Goal: Communication & Community: Answer question/provide support

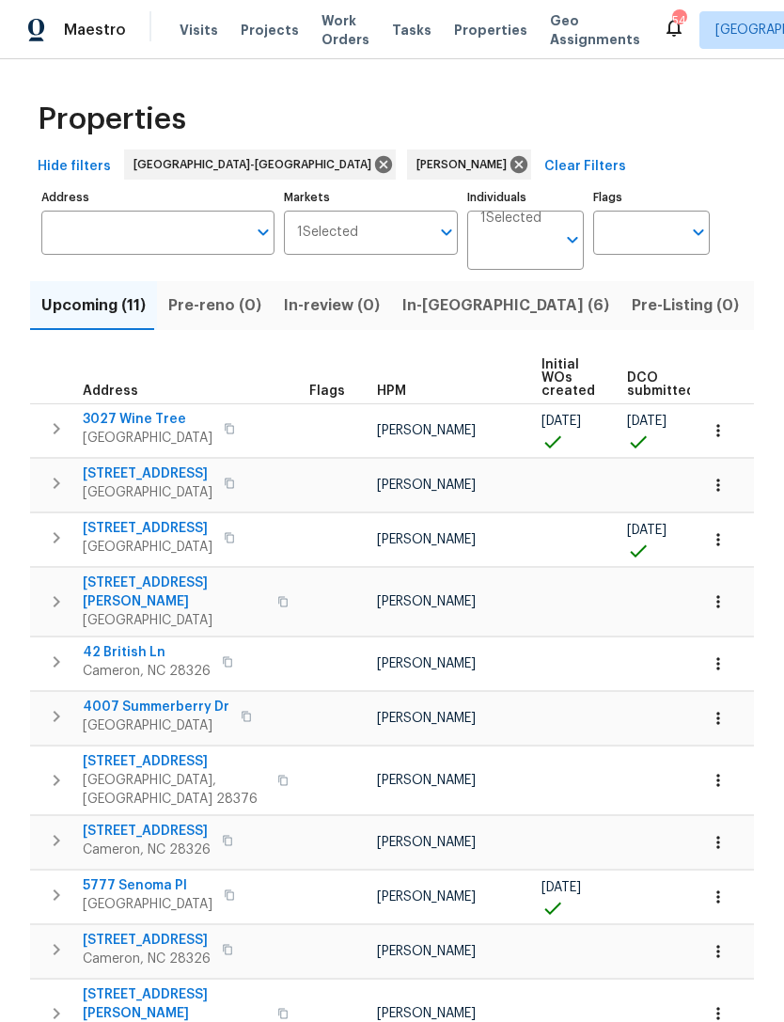
click at [225, 425] on icon "button" at bounding box center [229, 429] width 9 height 10
click at [224, 428] on icon "button" at bounding box center [229, 428] width 11 height 11
click at [224, 426] on icon "button" at bounding box center [229, 428] width 11 height 11
click at [225, 423] on button "button" at bounding box center [229, 429] width 23 height 26
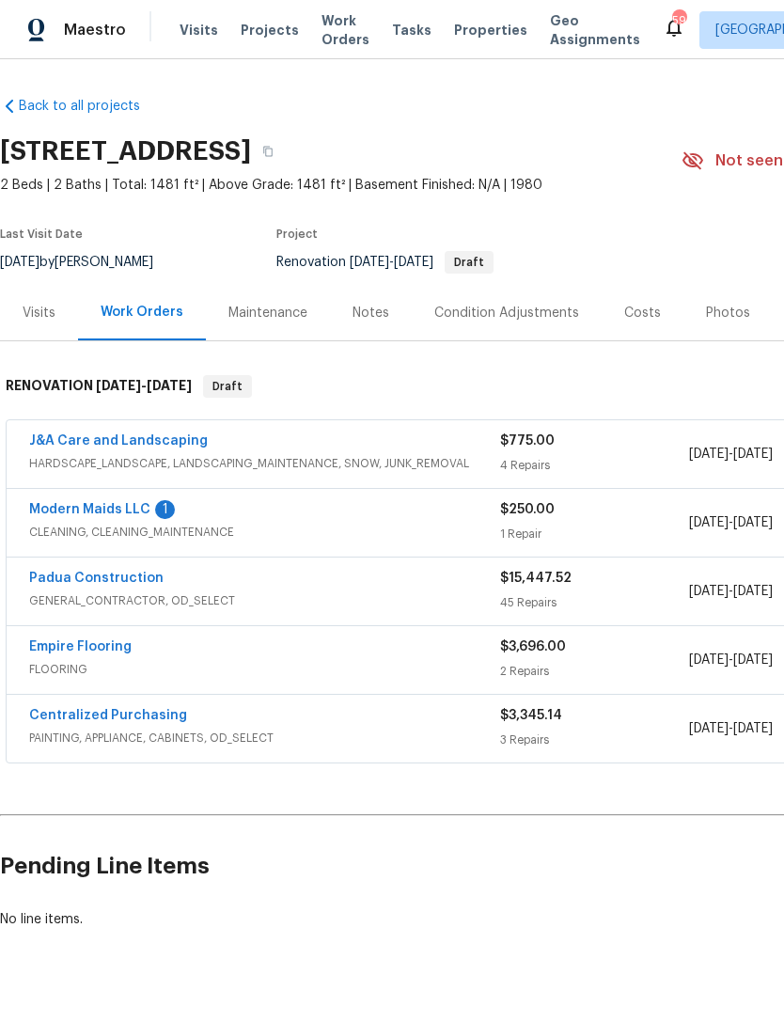
click at [122, 503] on link "Modern Maids LLC" at bounding box center [89, 509] width 121 height 13
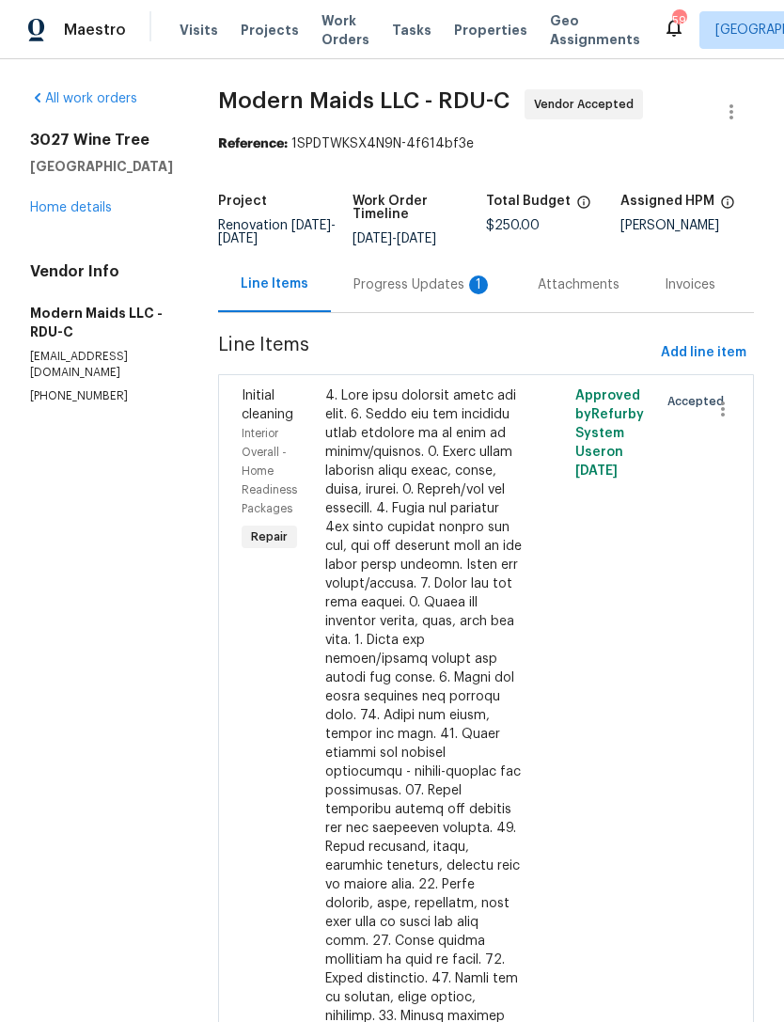
click at [430, 288] on div "Progress Updates 1" at bounding box center [423, 285] width 139 height 19
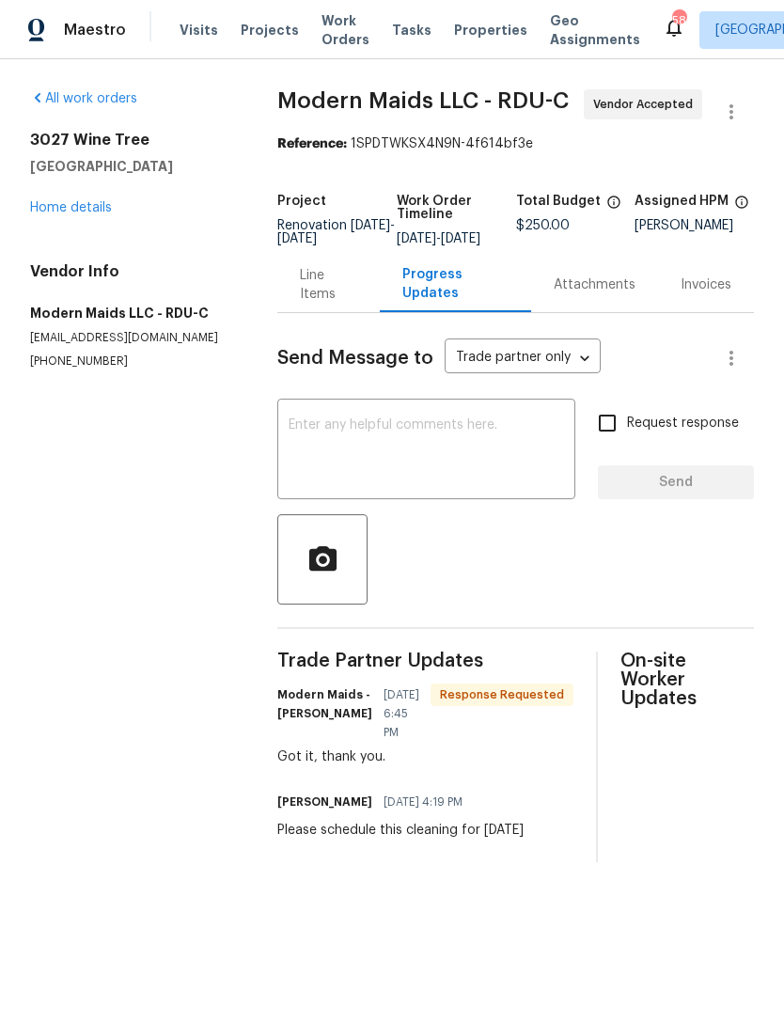
click at [75, 213] on link "Home details" at bounding box center [71, 207] width 82 height 13
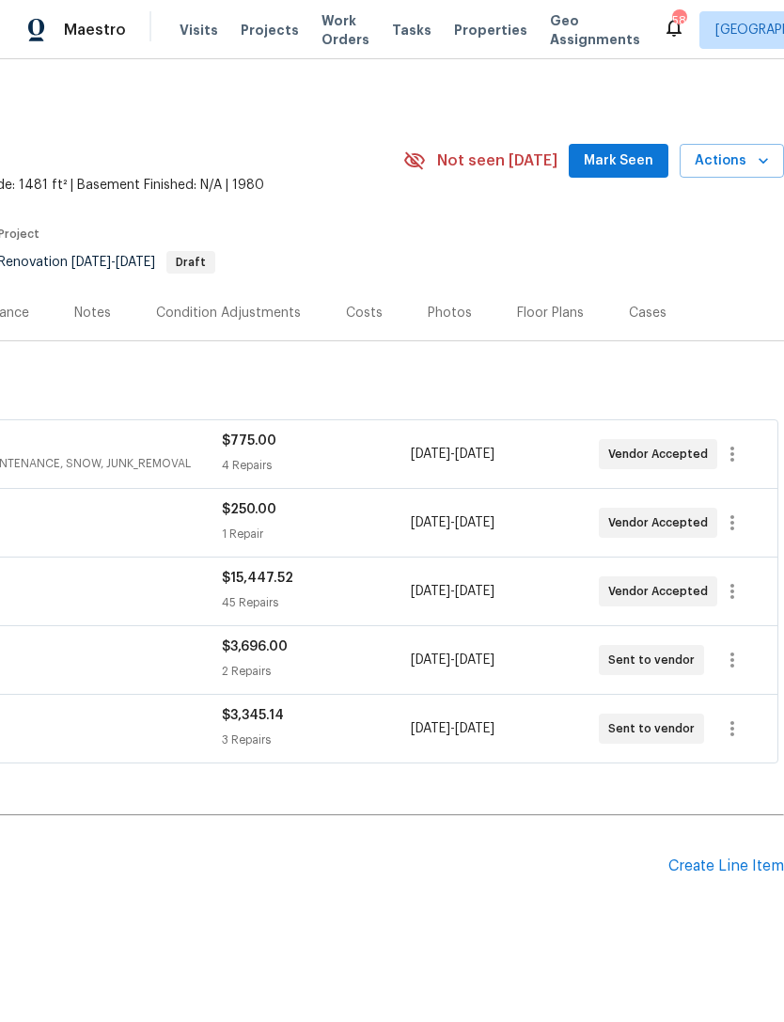
scroll to position [0, 278]
click at [627, 159] on span "Mark Seen" at bounding box center [619, 162] width 70 height 24
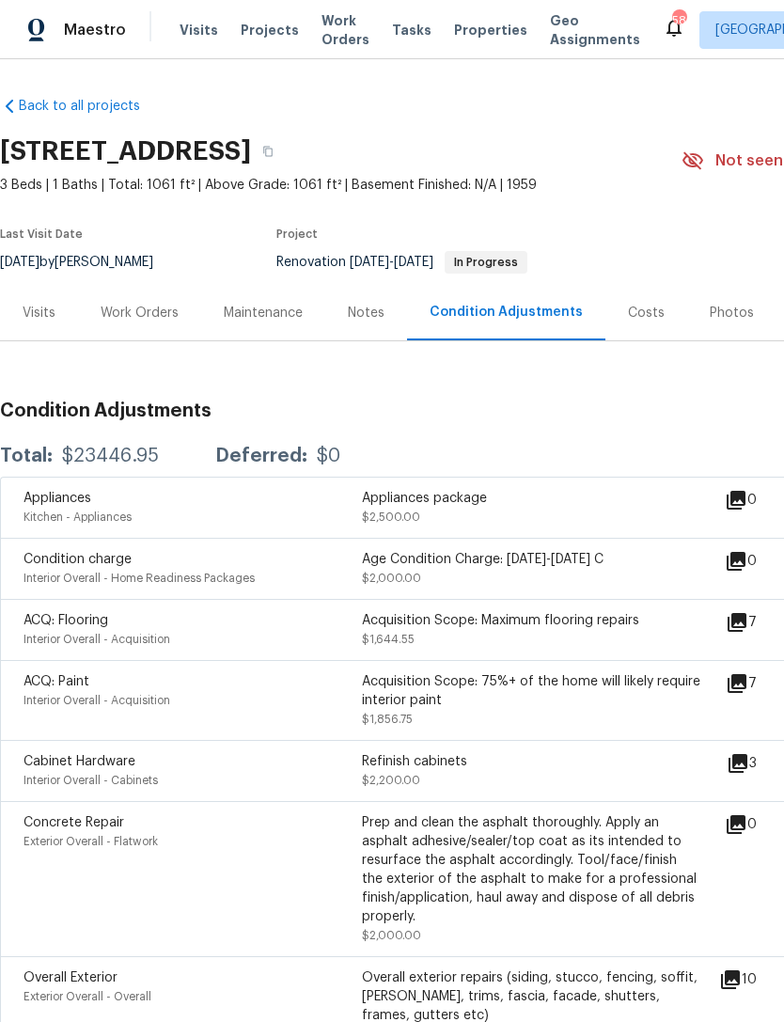
click at [645, 312] on div "Costs" at bounding box center [646, 313] width 37 height 19
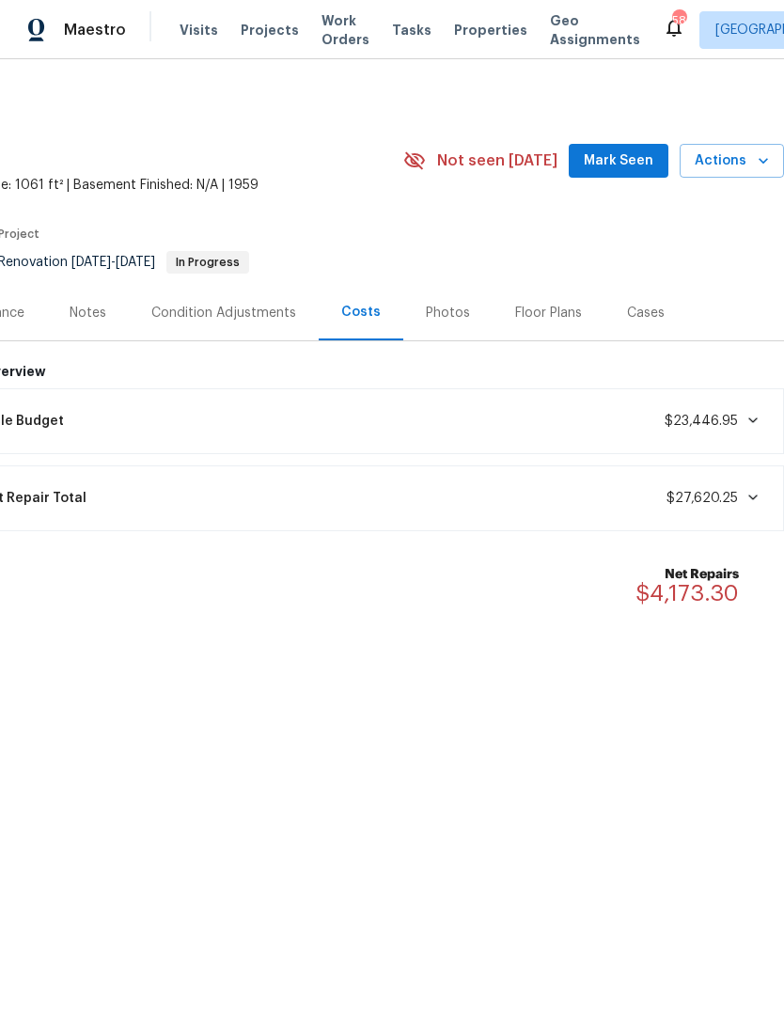
scroll to position [0, 278]
click at [624, 164] on span "Mark Seen" at bounding box center [619, 162] width 70 height 24
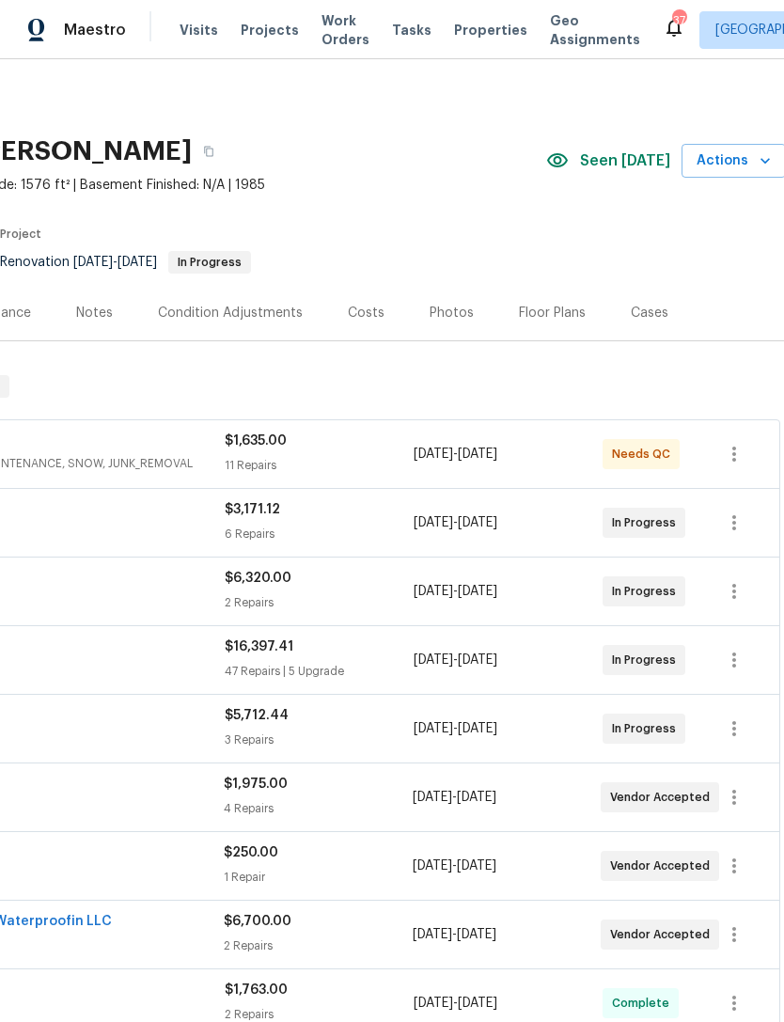
scroll to position [0, 277]
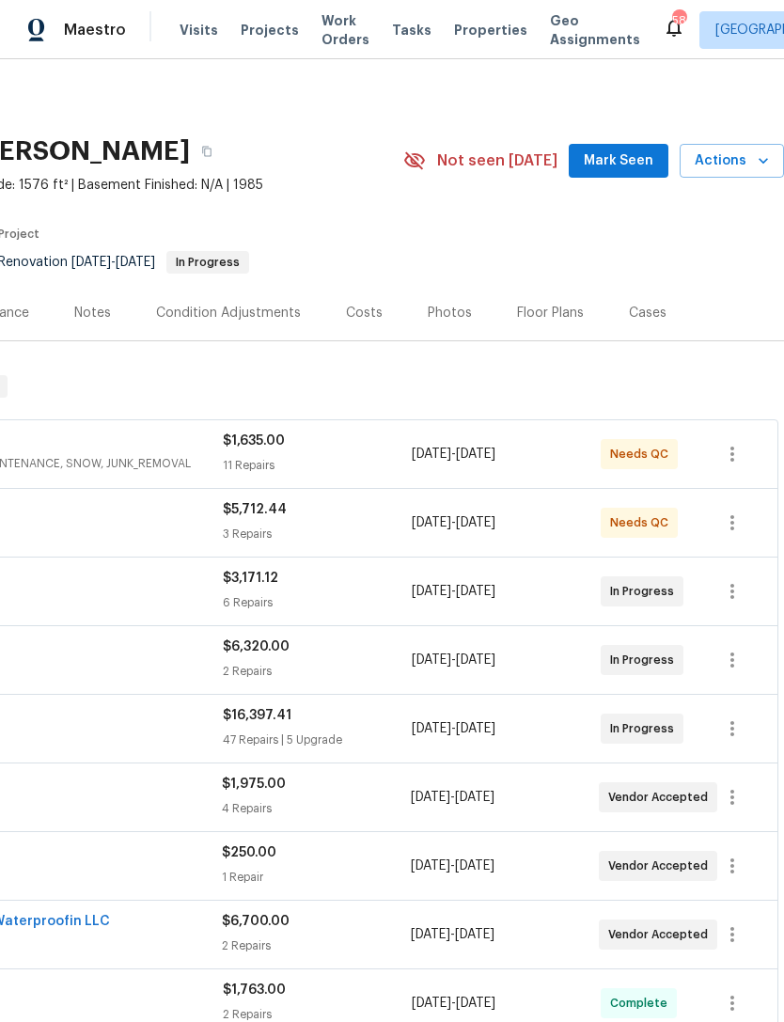
scroll to position [0, 278]
click at [617, 164] on span "Mark Seen" at bounding box center [619, 162] width 70 height 24
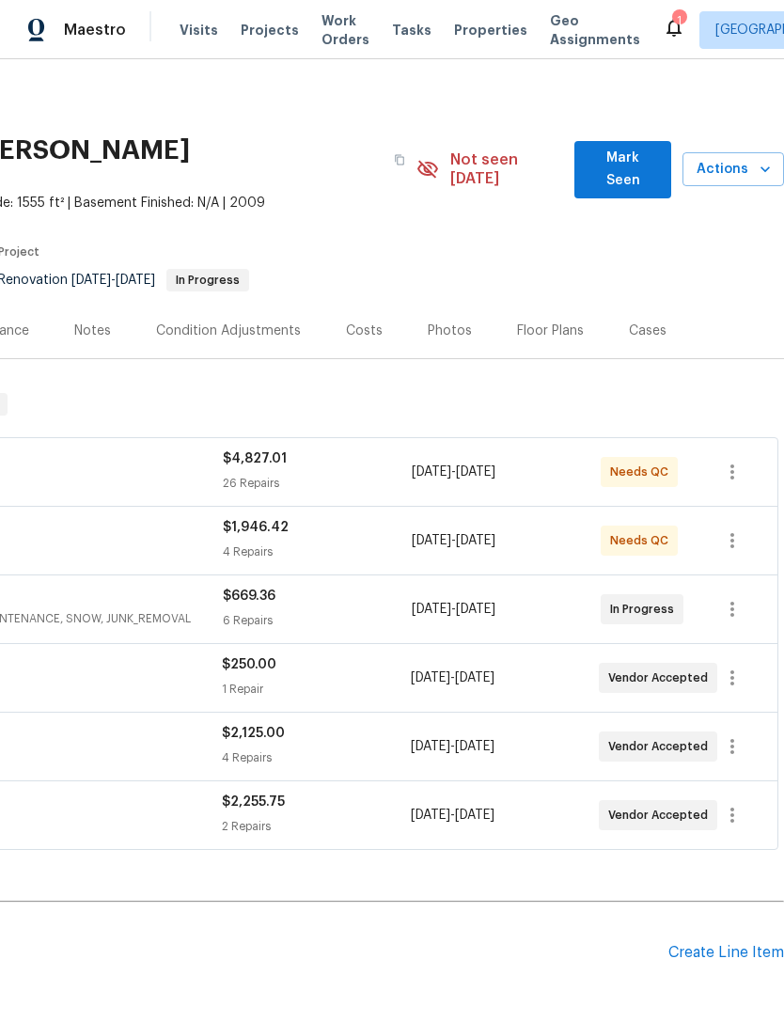
scroll to position [2, 278]
click at [626, 152] on span "Mark Seen" at bounding box center [623, 169] width 67 height 46
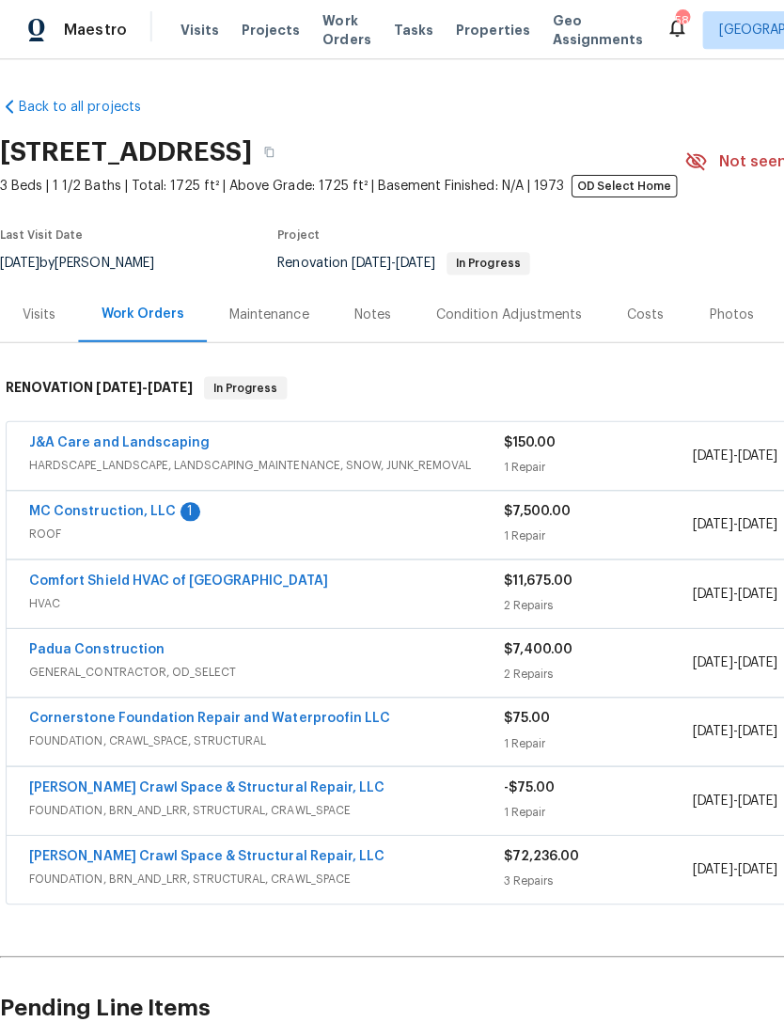
click at [166, 504] on link "MC Construction, LLC" at bounding box center [102, 509] width 146 height 13
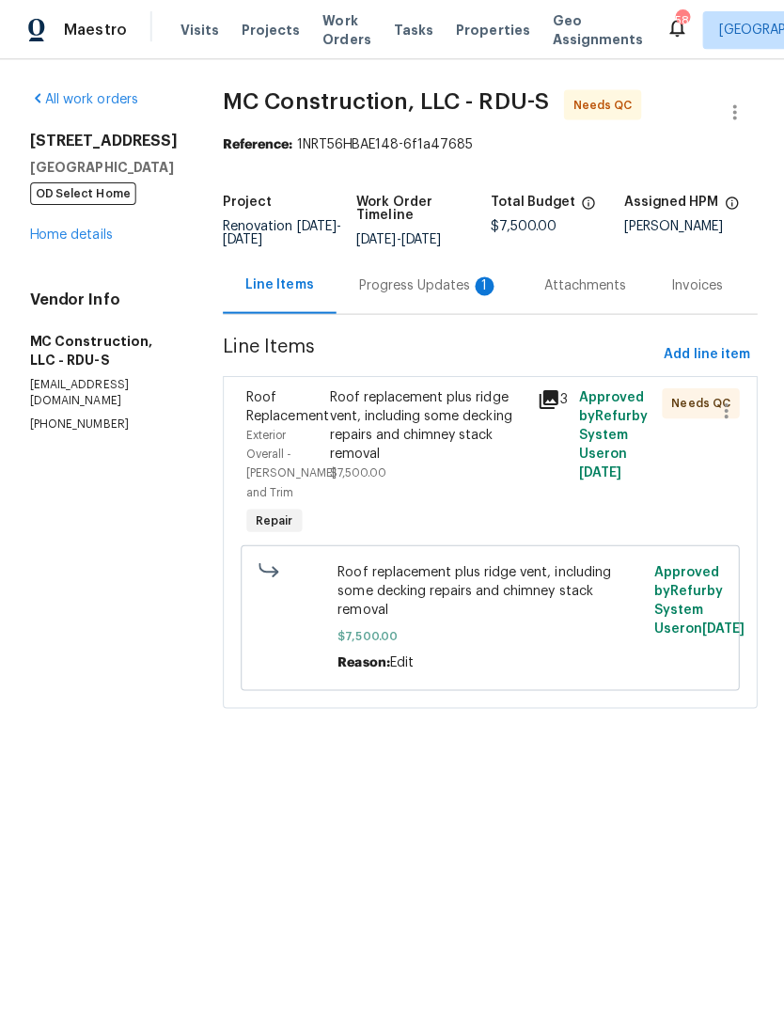
click at [410, 295] on div "Progress Updates 1" at bounding box center [427, 284] width 184 height 55
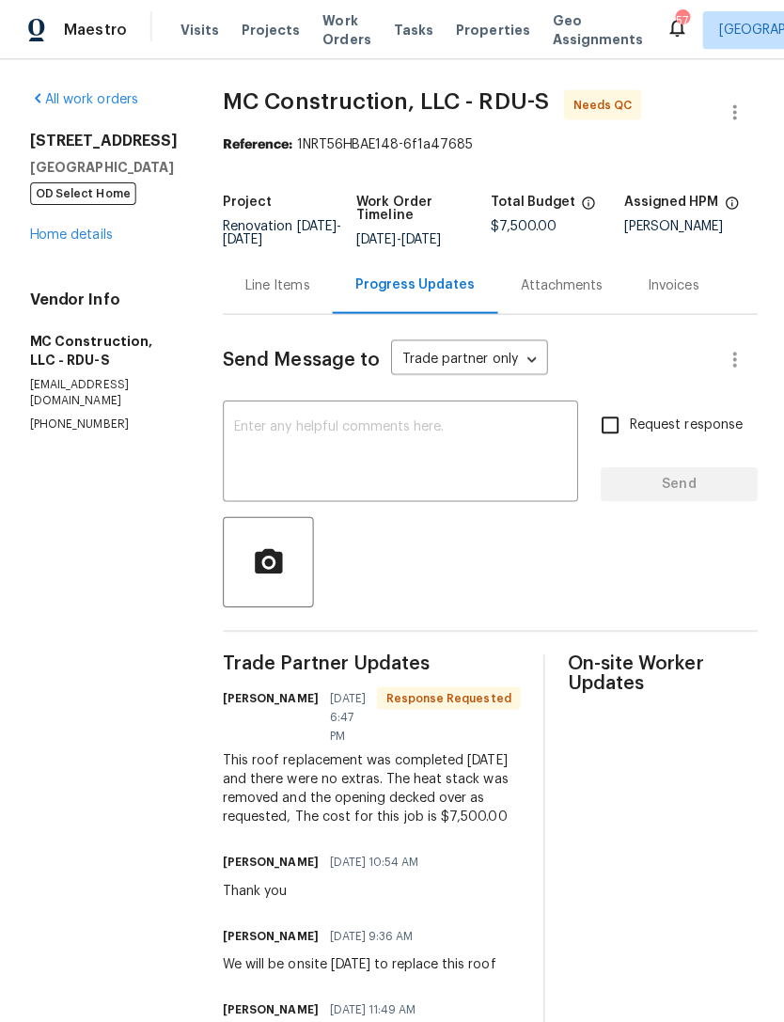
click at [314, 442] on textarea at bounding box center [398, 452] width 331 height 66
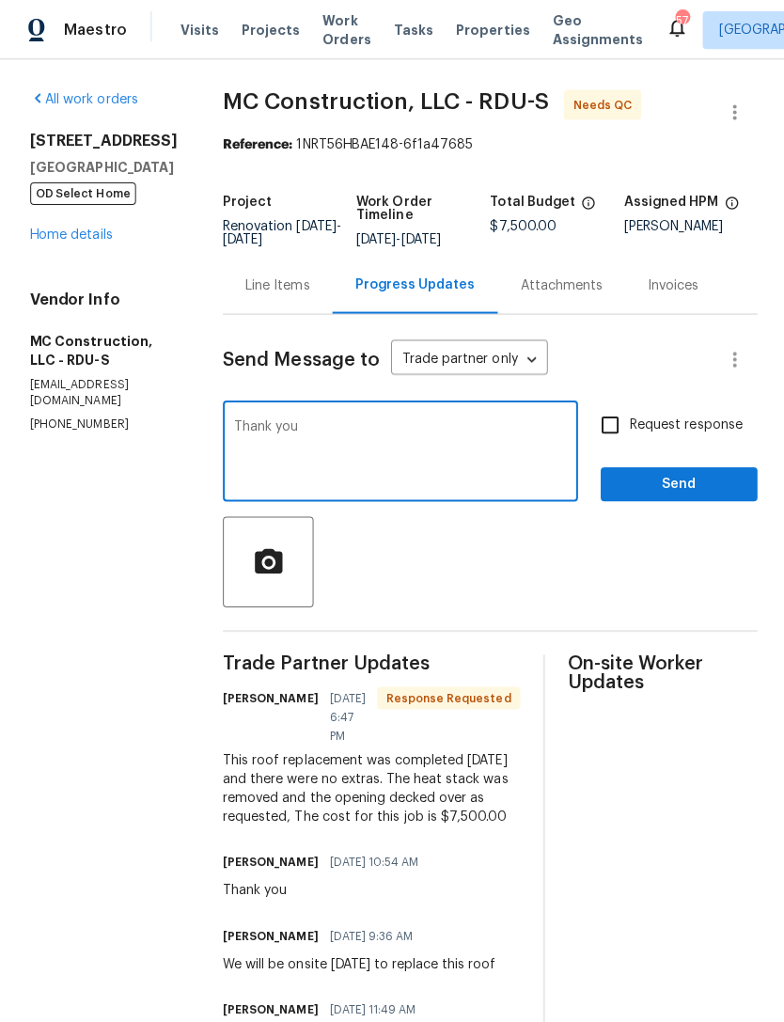
type textarea "Thank you"
click at [611, 424] on input "Request response" at bounding box center [608, 423] width 40 height 40
checkbox input "true"
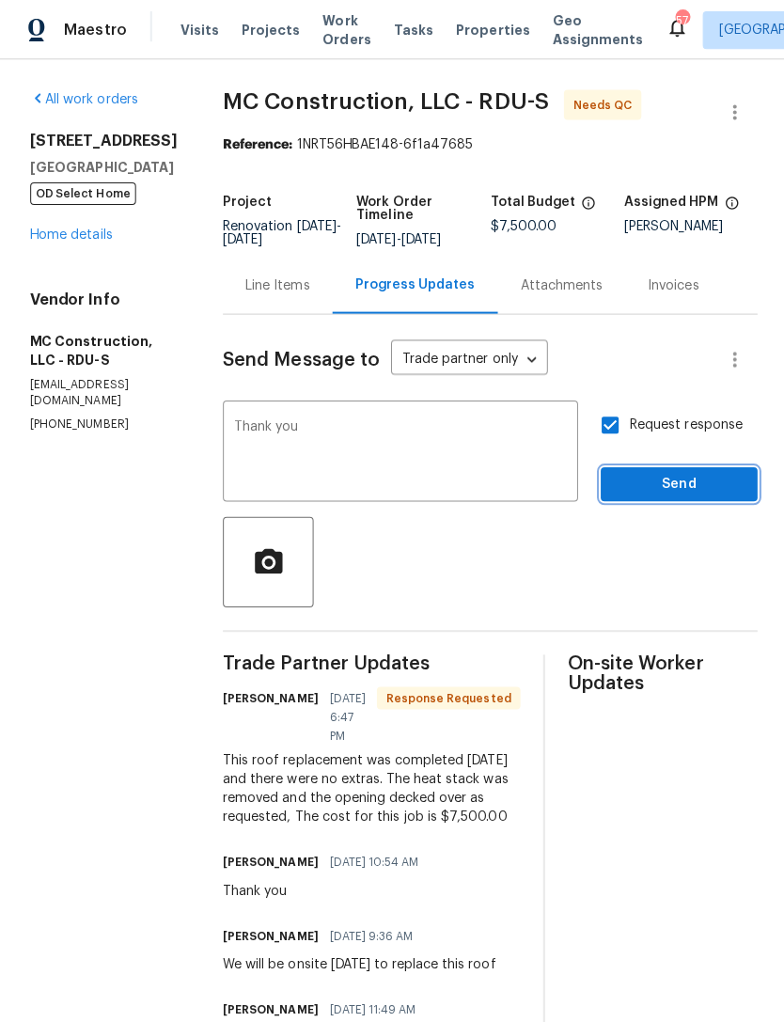
click at [679, 481] on span "Send" at bounding box center [676, 483] width 126 height 24
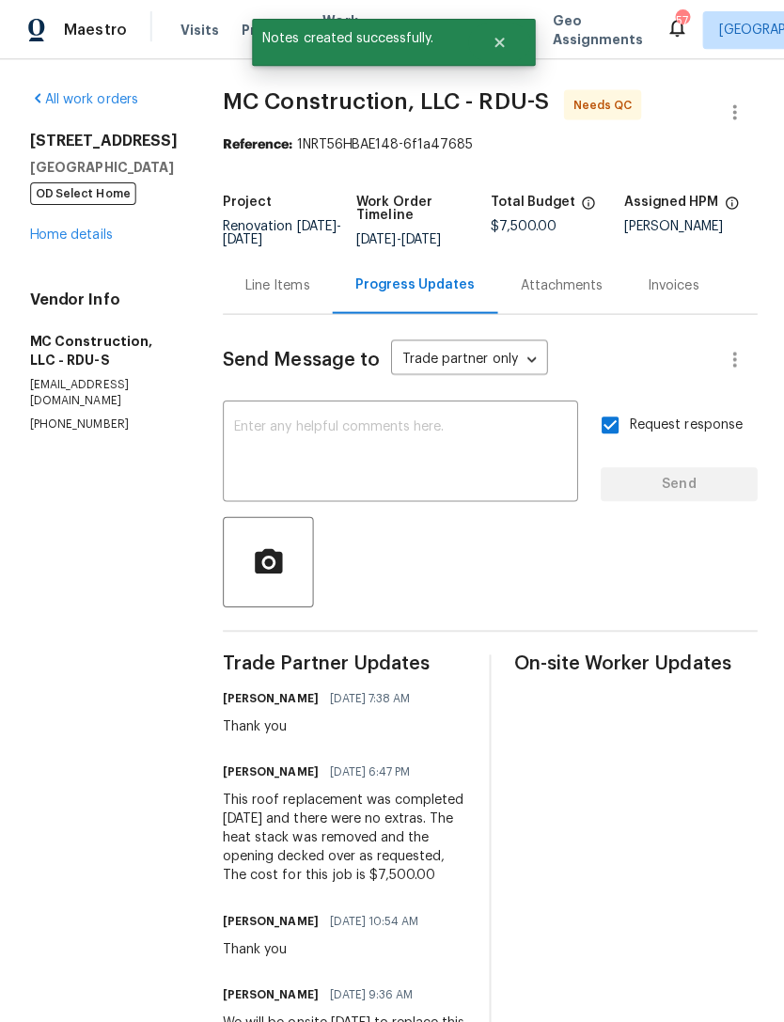
click at [58, 239] on link "Home details" at bounding box center [71, 234] width 82 height 13
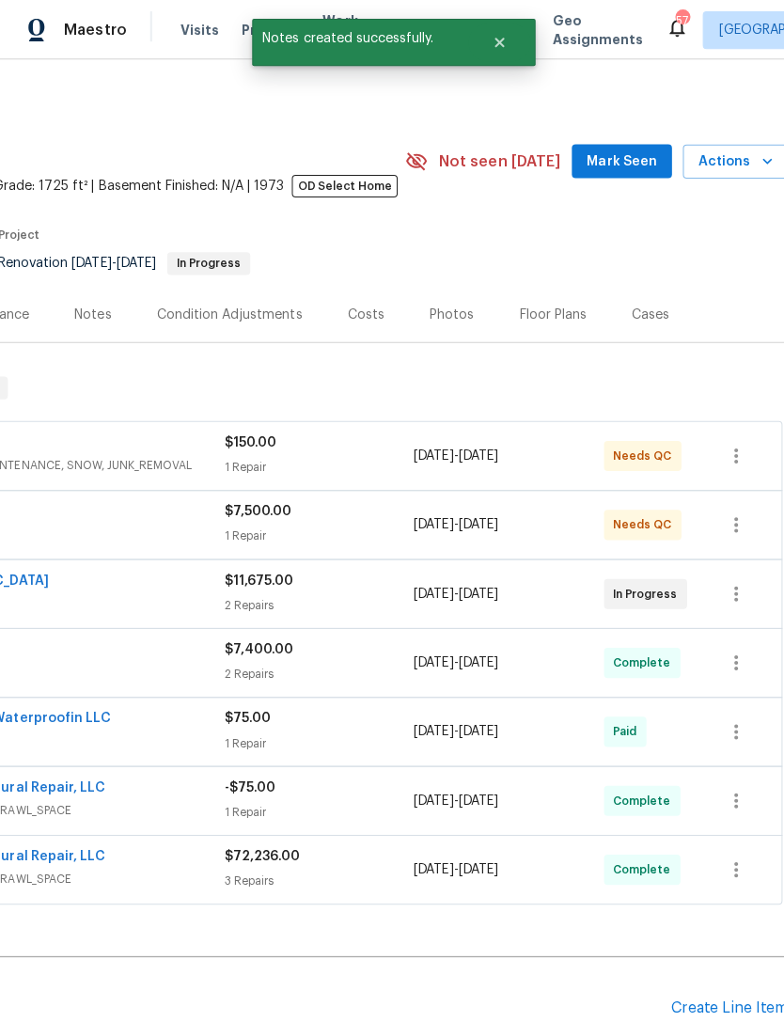
scroll to position [0, 278]
click at [639, 157] on span "Mark Seen" at bounding box center [619, 162] width 70 height 24
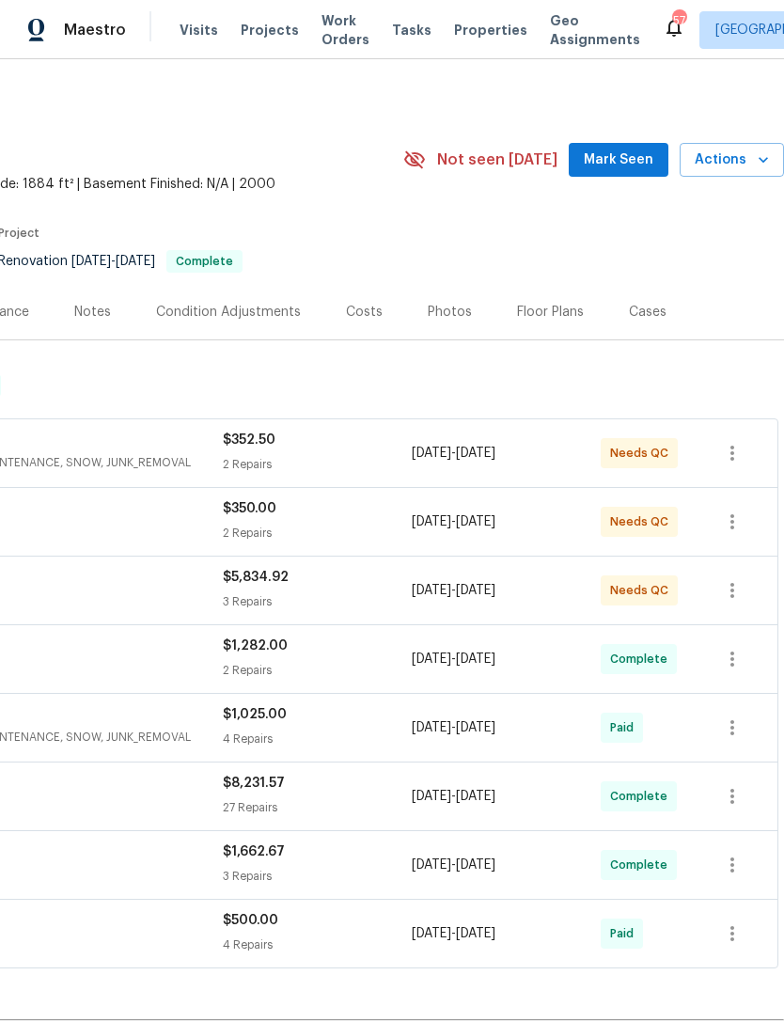
scroll to position [1, 278]
click at [614, 166] on span "Mark Seen" at bounding box center [619, 161] width 70 height 24
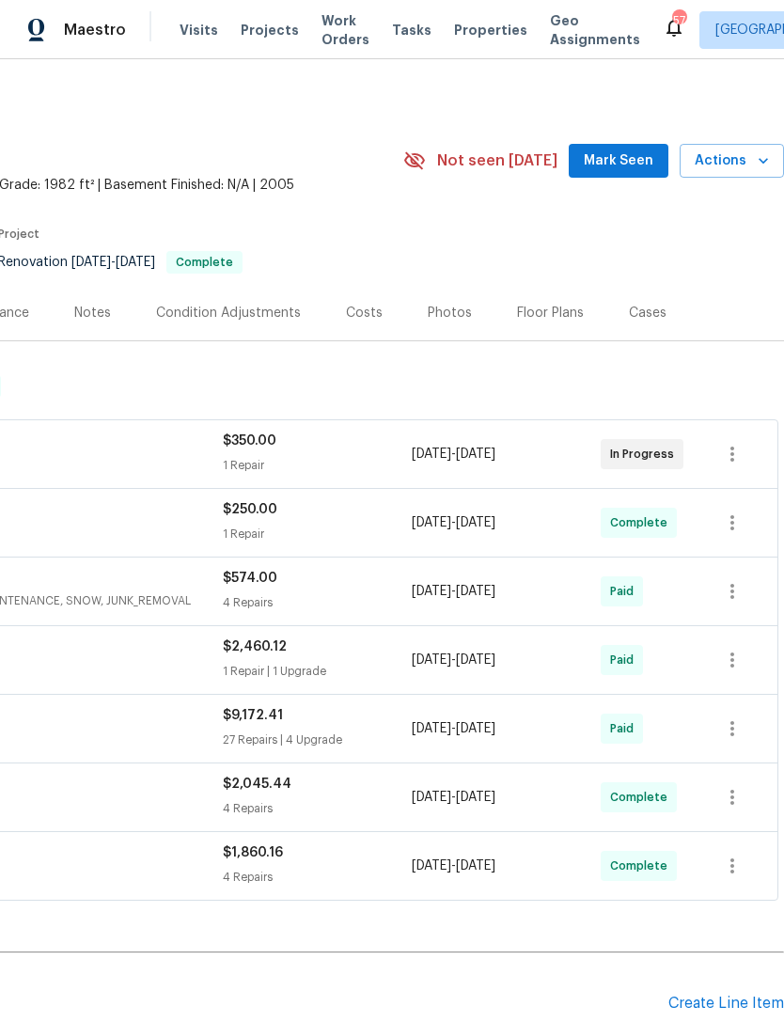
scroll to position [0, 278]
click at [629, 166] on span "Mark Seen" at bounding box center [619, 162] width 70 height 24
